Goal: Transaction & Acquisition: Purchase product/service

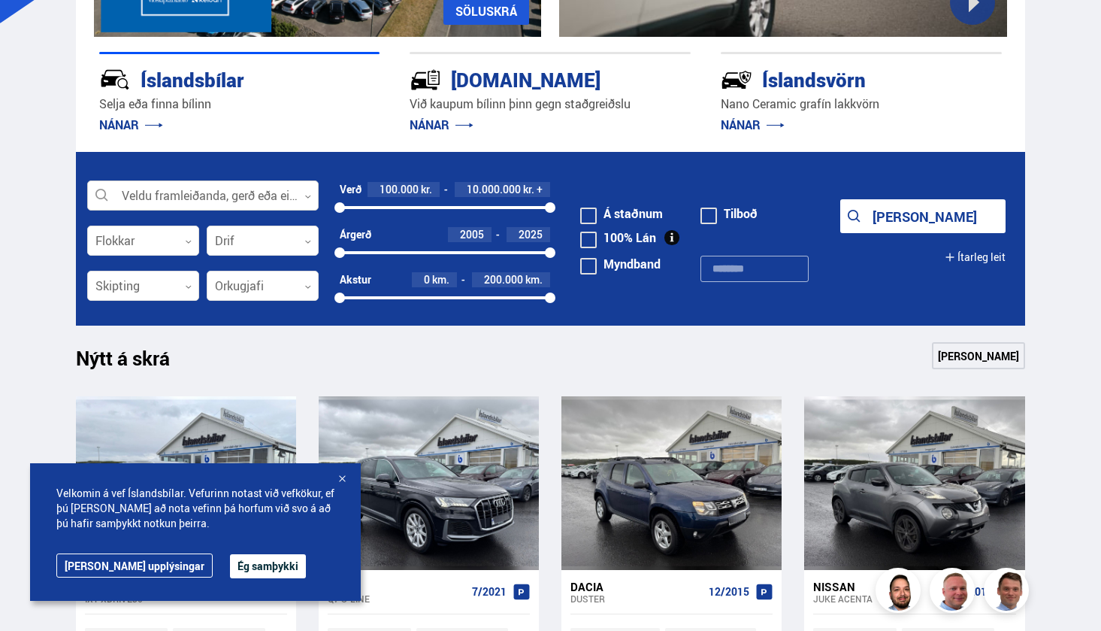
click at [277, 188] on div at bounding box center [203, 196] width 232 height 30
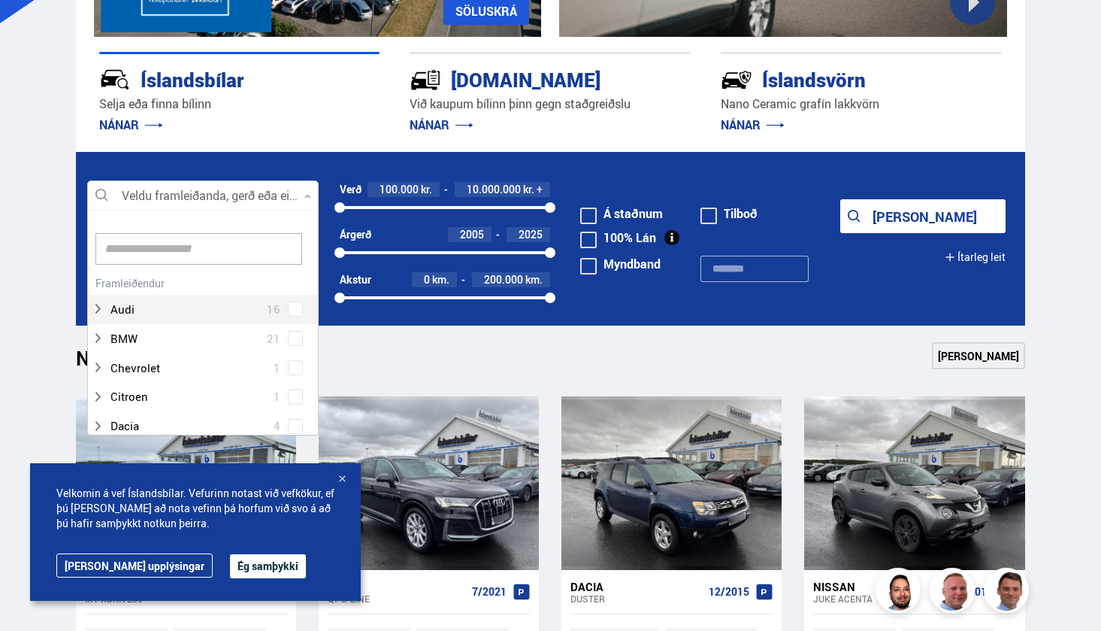
scroll to position [224, 227]
click at [201, 308] on div at bounding box center [188, 309] width 192 height 22
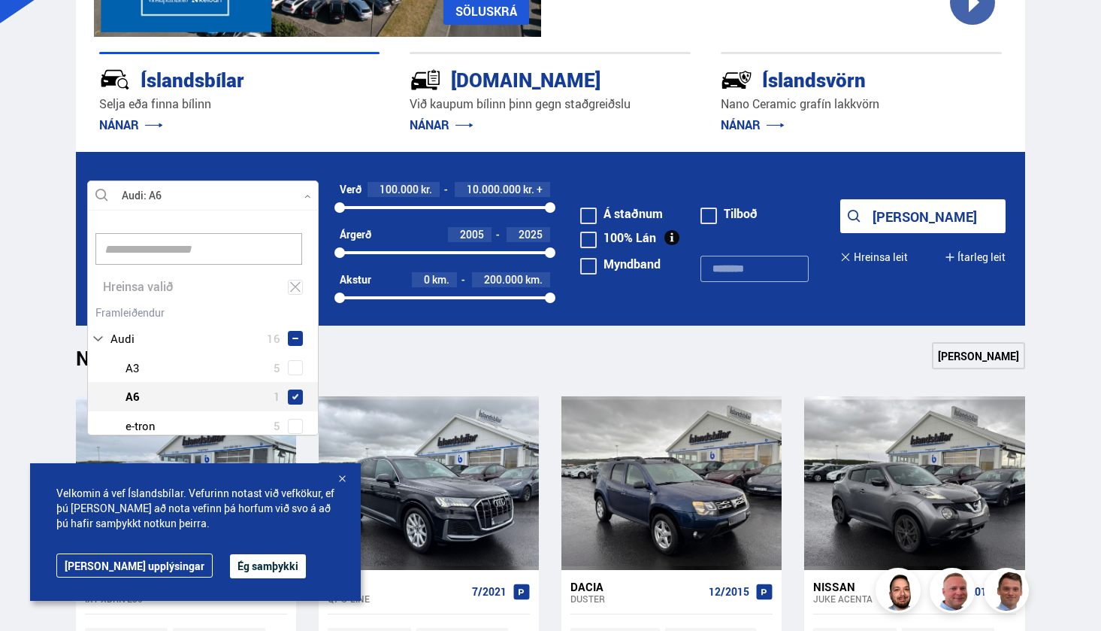
click at [284, 371] on div "Audi A3 5 Audi A6 1 Audi e-tron 5 Audi Q5 1 Audi Q7 3 Audi Q8 1" at bounding box center [203, 440] width 230 height 175
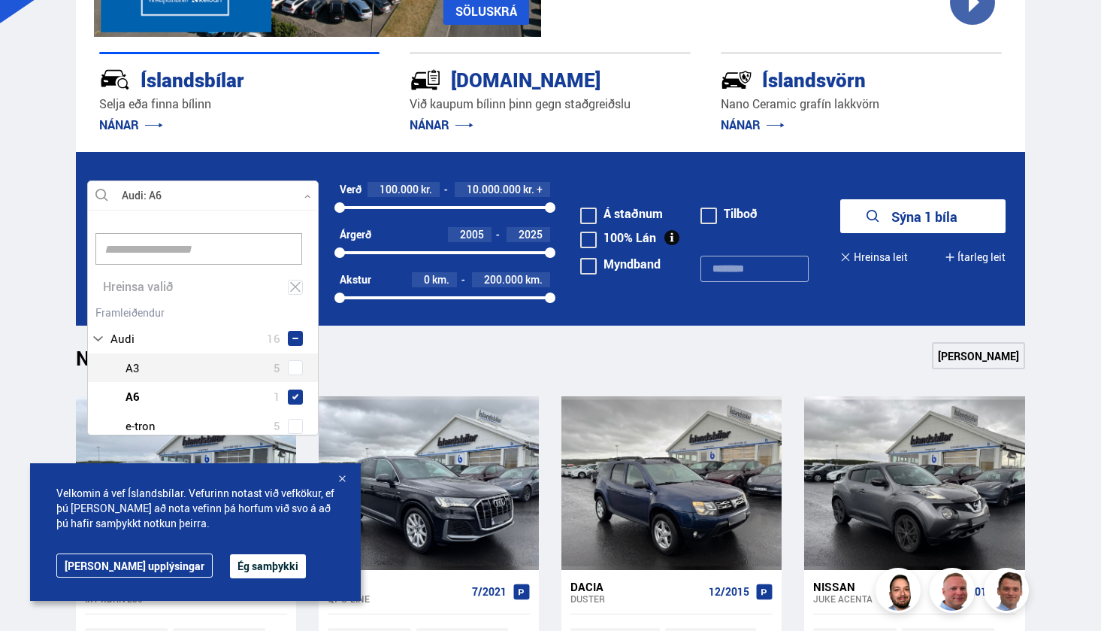
click at [880, 214] on icon "submit" at bounding box center [874, 217] width 18 height 18
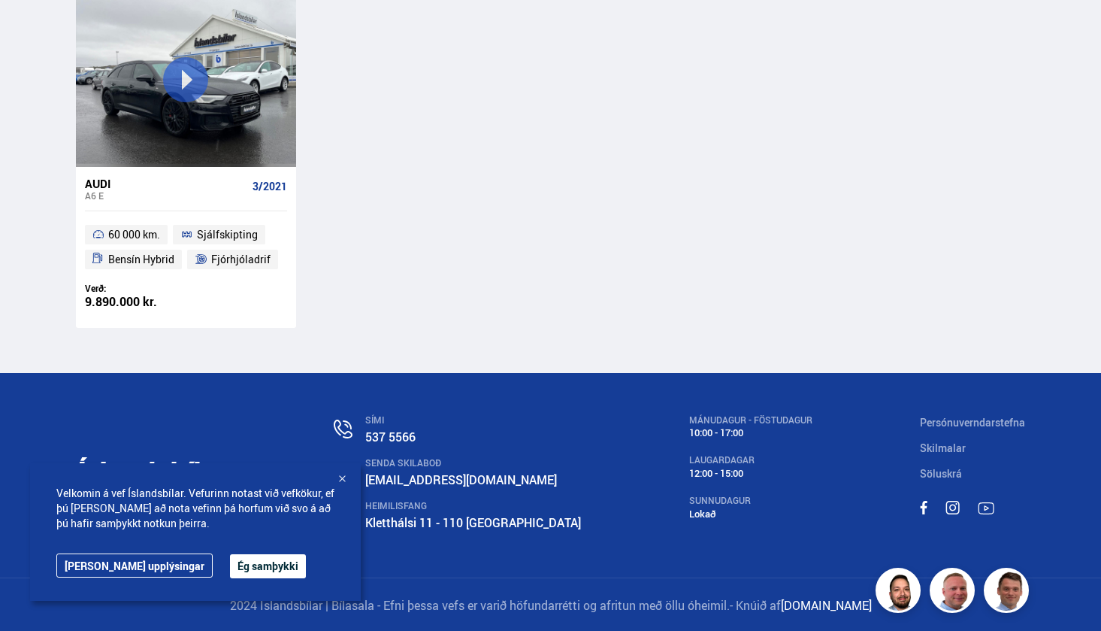
scroll to position [361, 0]
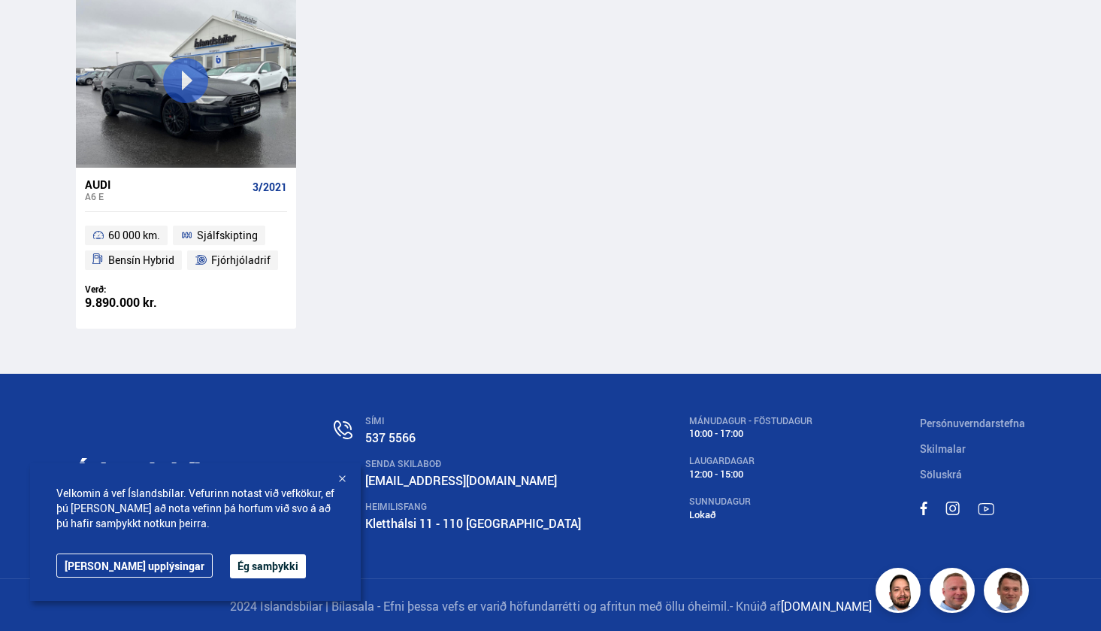
click at [189, 192] on div "A6 E" at bounding box center [166, 196] width 162 height 11
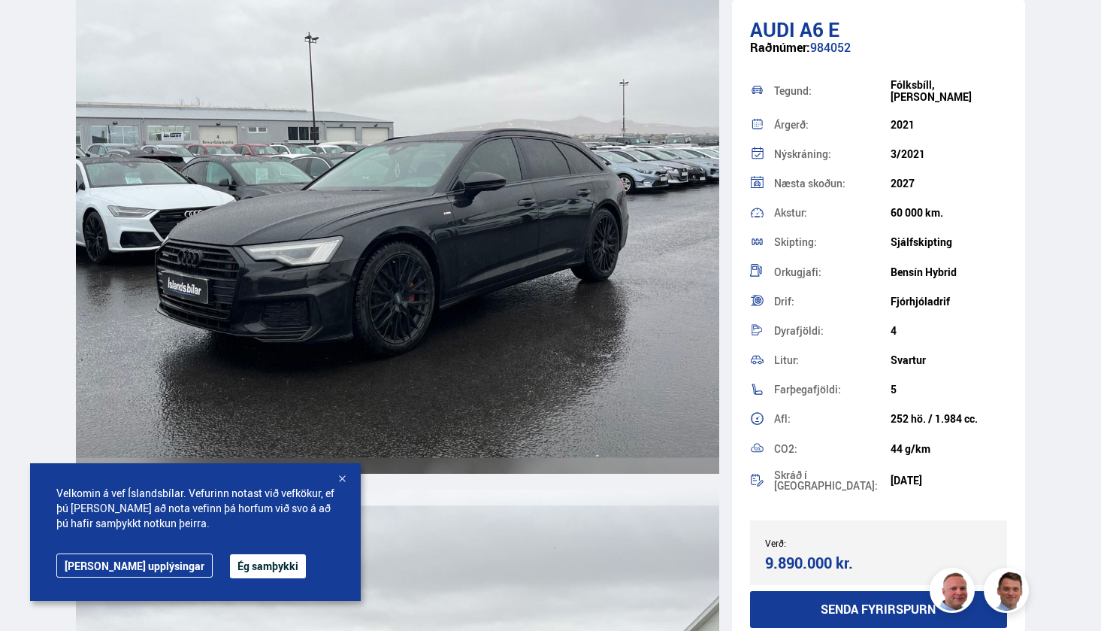
scroll to position [5070, 0]
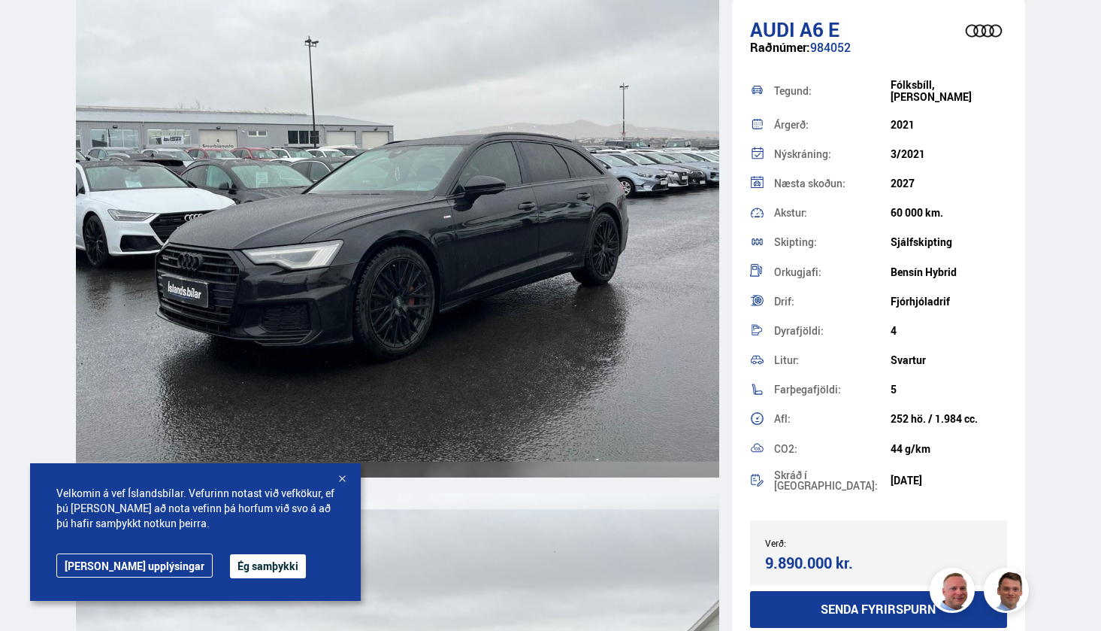
click at [230, 560] on button "Ég samþykki" at bounding box center [268, 566] width 76 height 24
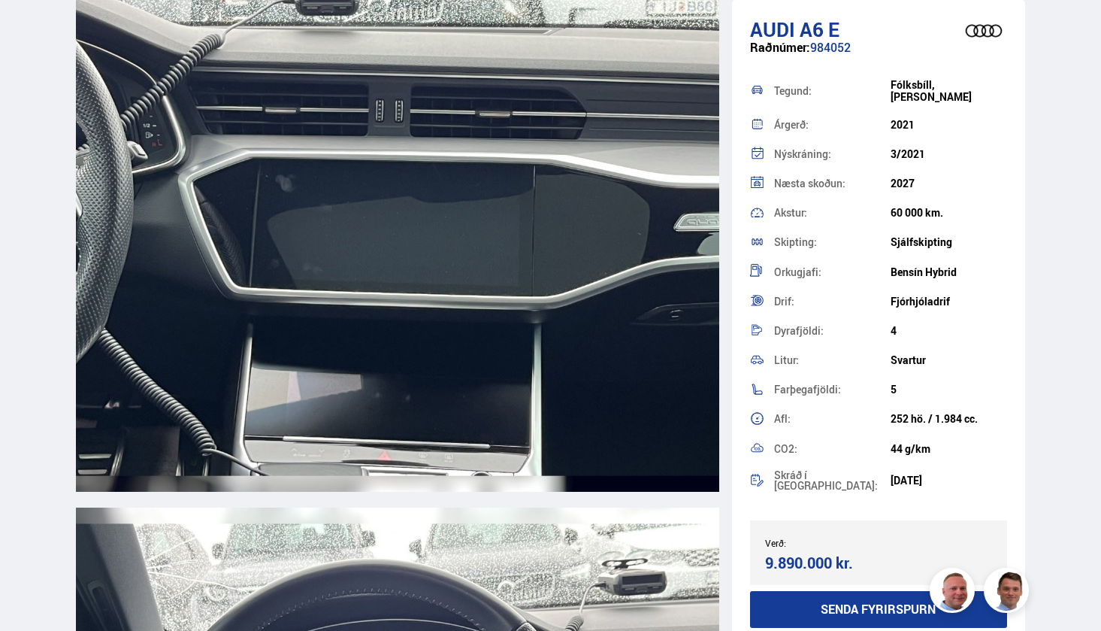
scroll to position [6655, 0]
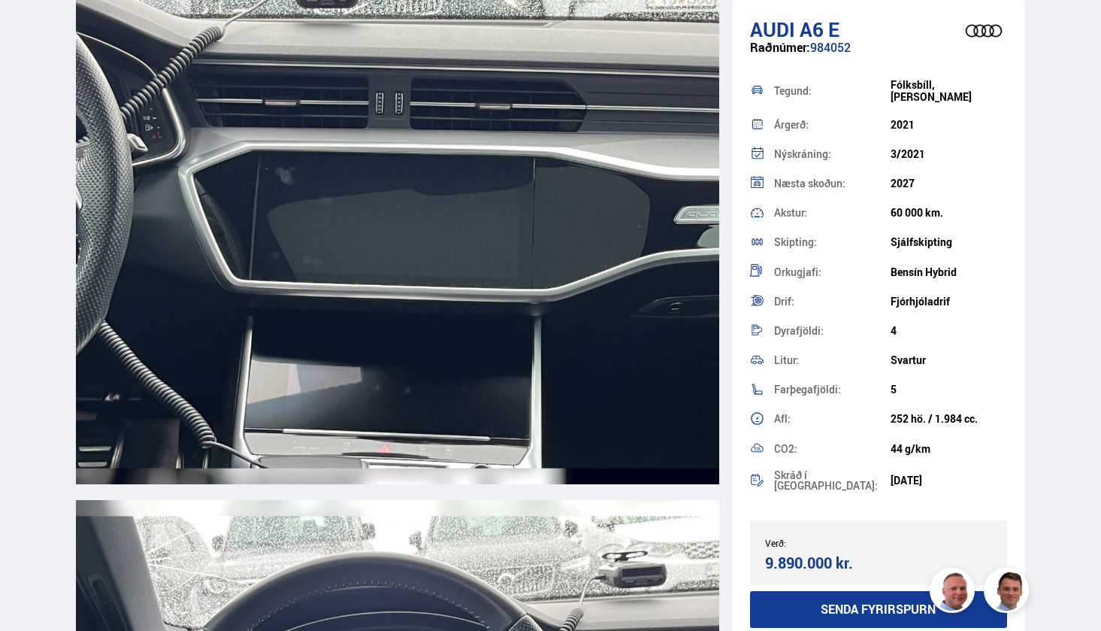
scroll to position [201, 0]
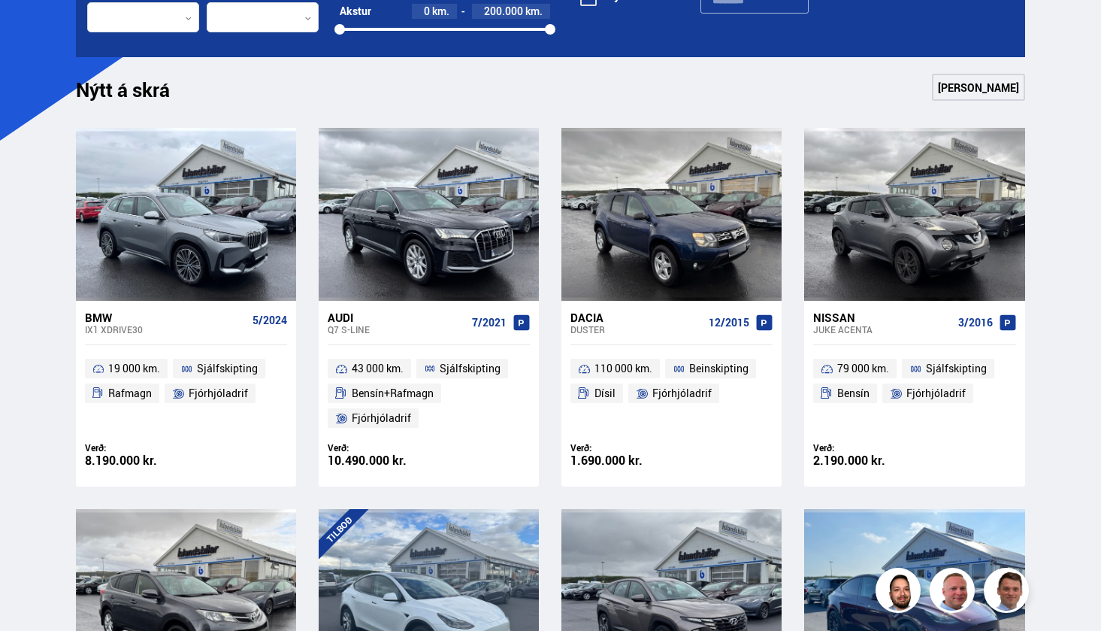
scroll to position [318, 0]
